Goal: Navigation & Orientation: Find specific page/section

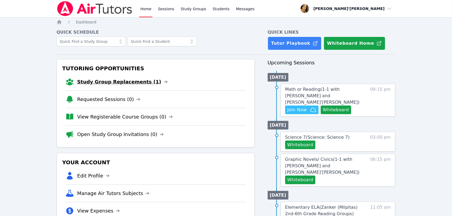
click at [97, 84] on link "Study Group Replacements (1)" at bounding box center [122, 82] width 91 height 8
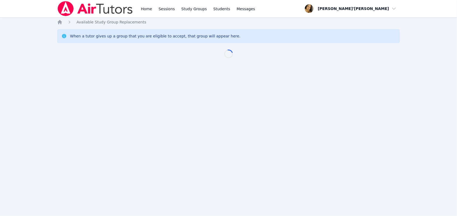
click at [97, 84] on div "Home Sessions Study Groups Students Messages Open user menu Lee'Tayna Hostick O…" at bounding box center [228, 108] width 457 height 216
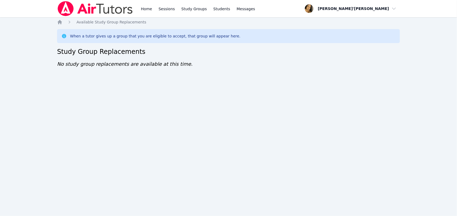
click at [138, 8] on div "Home Sessions Study Groups Students Messages" at bounding box center [156, 8] width 199 height 17
click at [144, 7] on link "Home" at bounding box center [146, 8] width 13 height 17
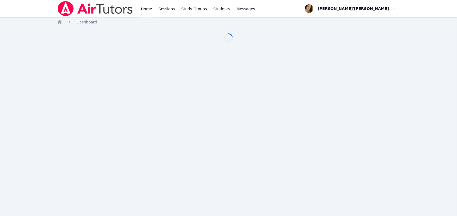
click at [144, 7] on link "Home" at bounding box center [146, 8] width 13 height 17
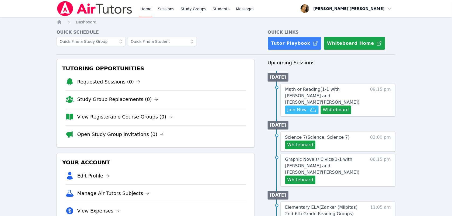
click at [144, 7] on link "Home" at bounding box center [145, 8] width 13 height 17
